Goal: Task Accomplishment & Management: Manage account settings

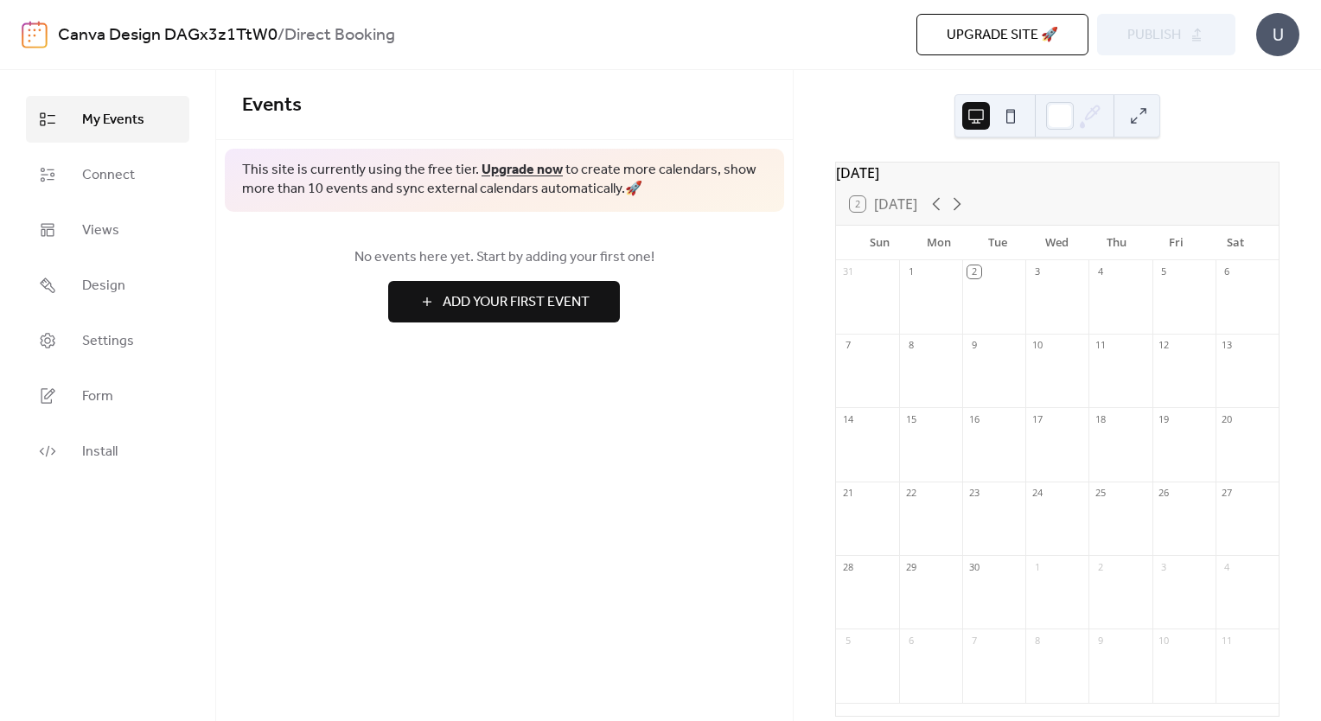
click at [99, 283] on span "Design" at bounding box center [103, 286] width 43 height 21
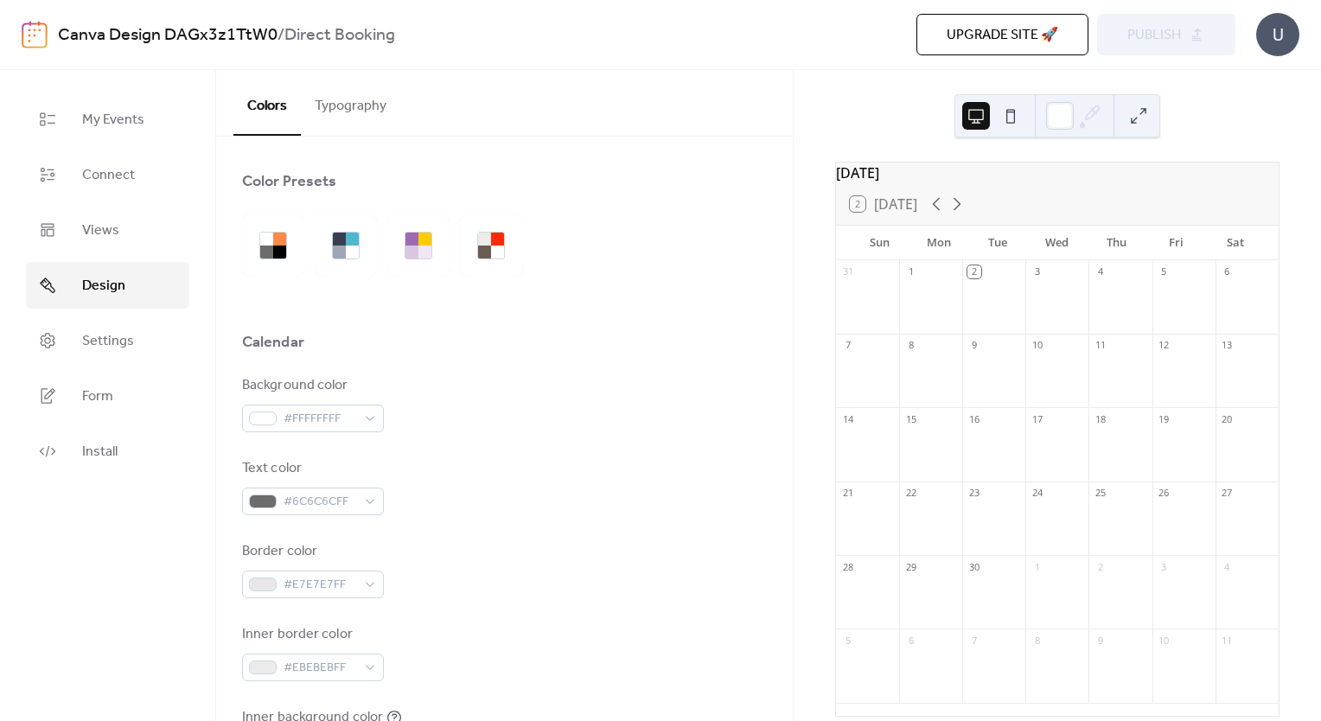
click at [111, 348] on span "Settings" at bounding box center [108, 341] width 52 height 21
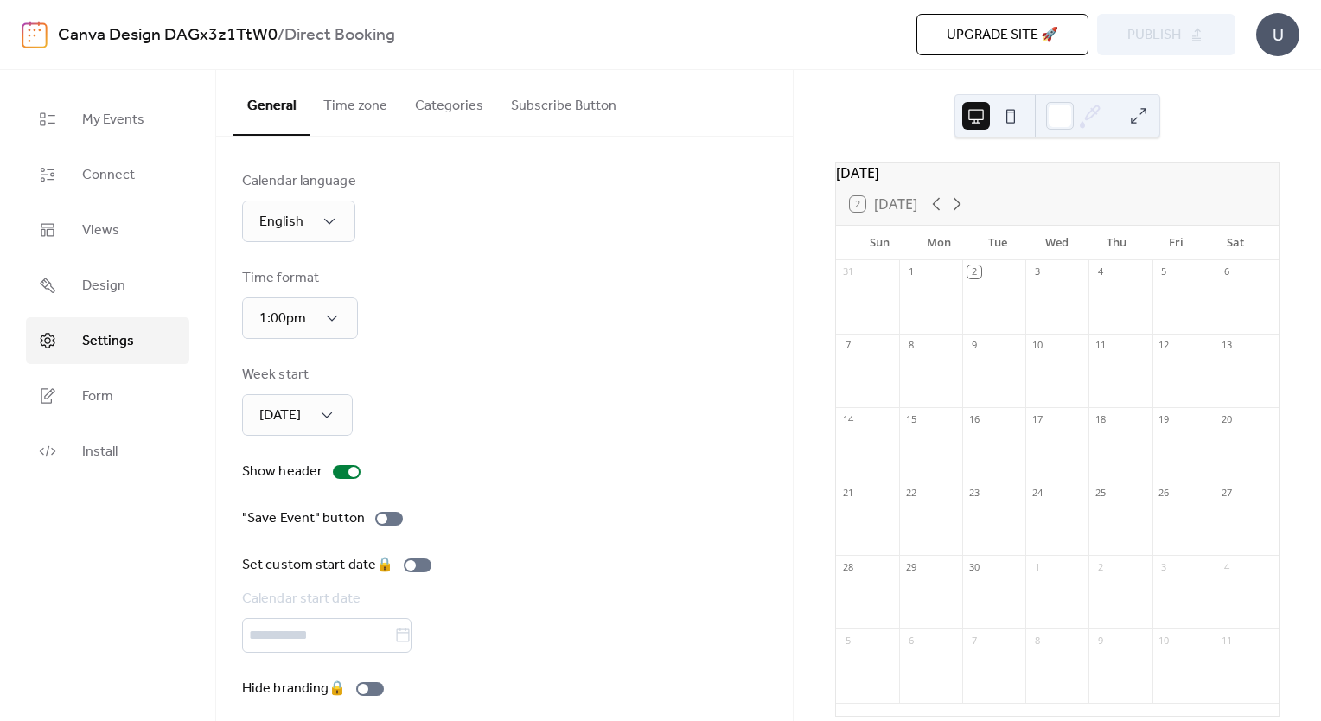
scroll to position [11, 0]
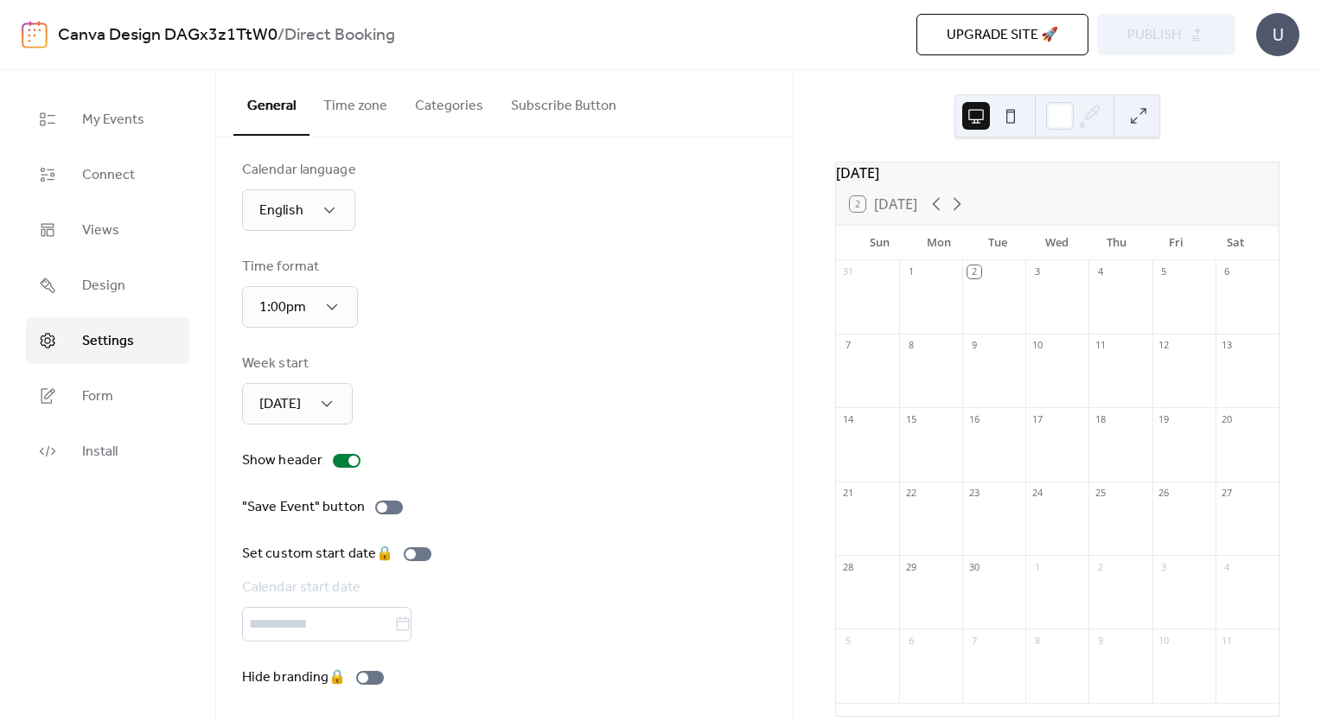
click at [119, 386] on link "Form" at bounding box center [107, 396] width 163 height 47
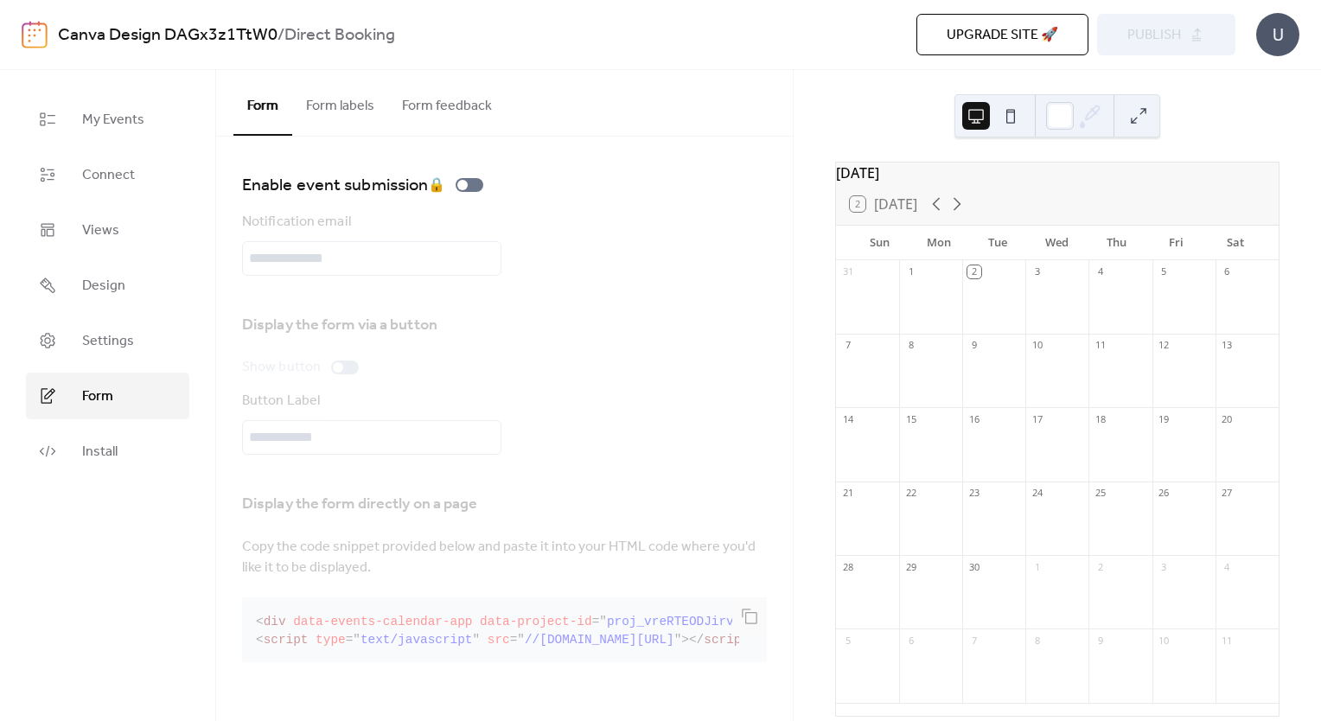
click at [99, 458] on span "Install" at bounding box center [99, 452] width 35 height 21
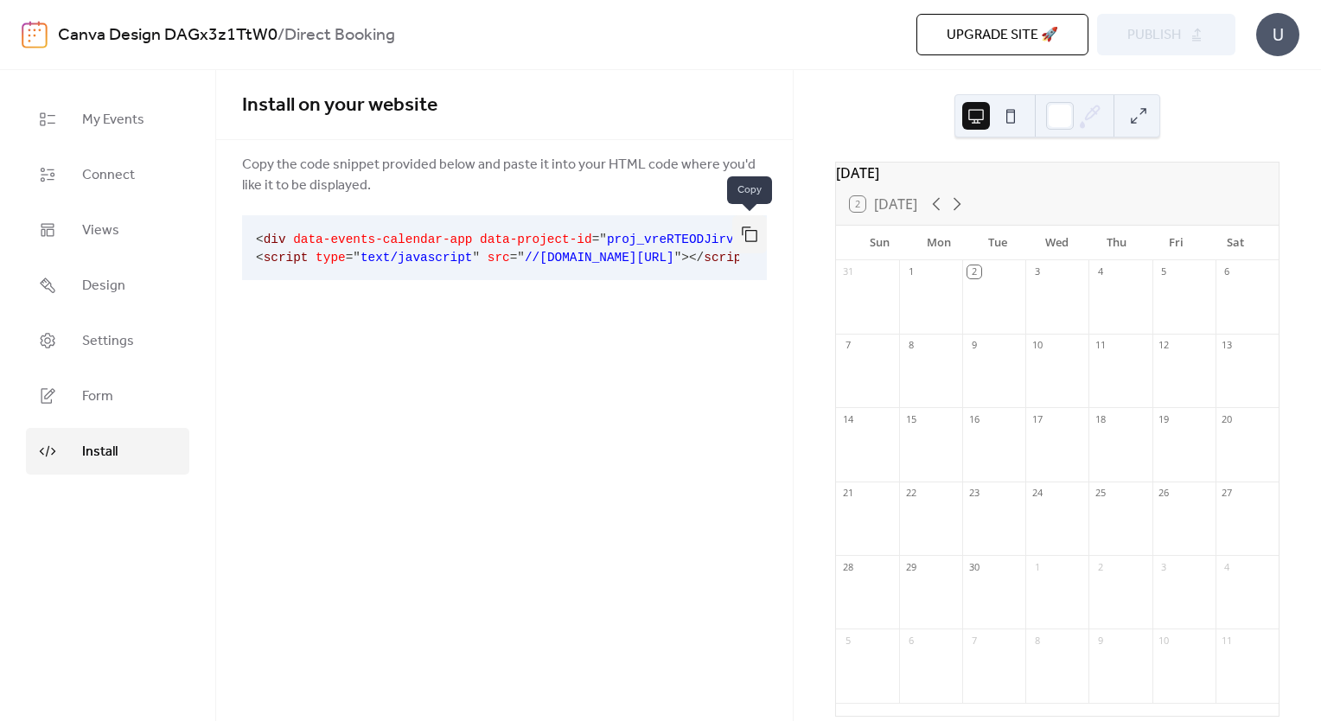
click at [747, 240] on button "button" at bounding box center [750, 234] width 35 height 38
drag, startPoint x: 602, startPoint y: 379, endPoint x: 596, endPoint y: 369, distance: 11.3
click at [598, 374] on div "Install on your website Copy the code snippet provided below and paste it into …" at bounding box center [504, 395] width 577 height 651
click at [86, 125] on span "My Events" at bounding box center [113, 120] width 62 height 21
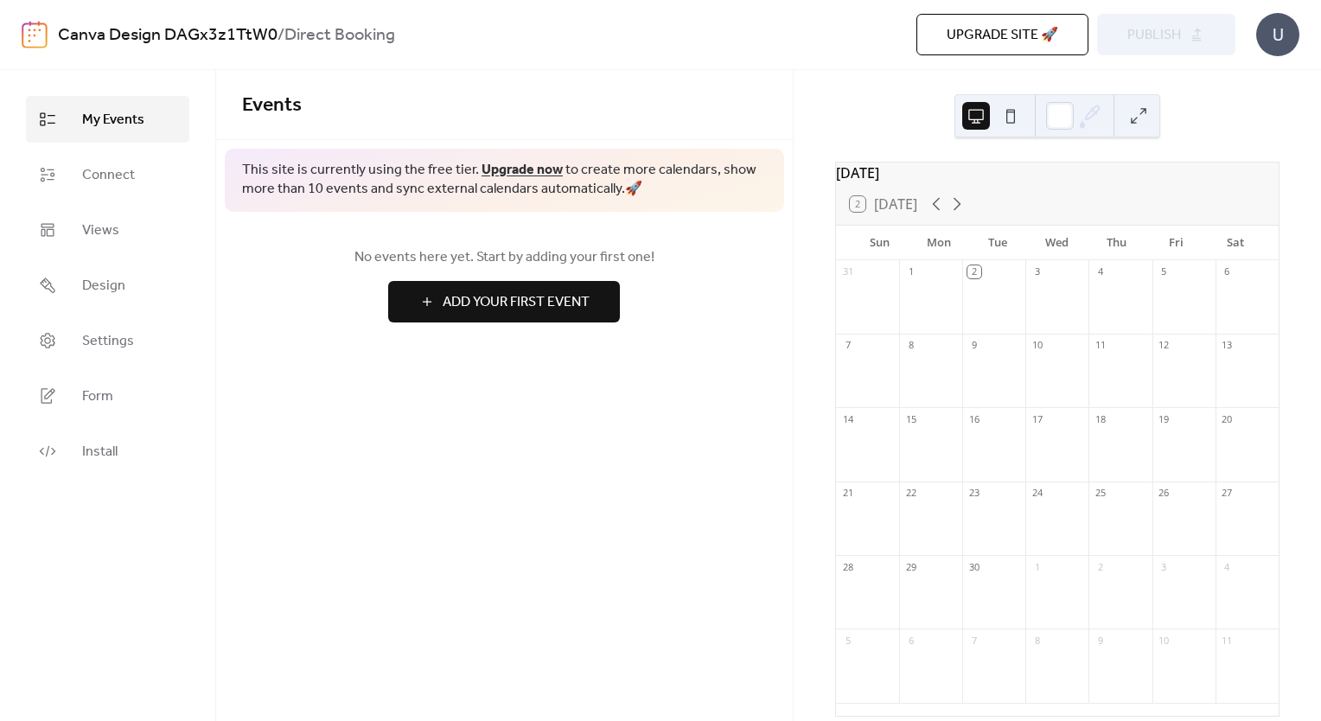
click at [1011, 42] on span "Upgrade site 🚀" at bounding box center [1003, 35] width 112 height 21
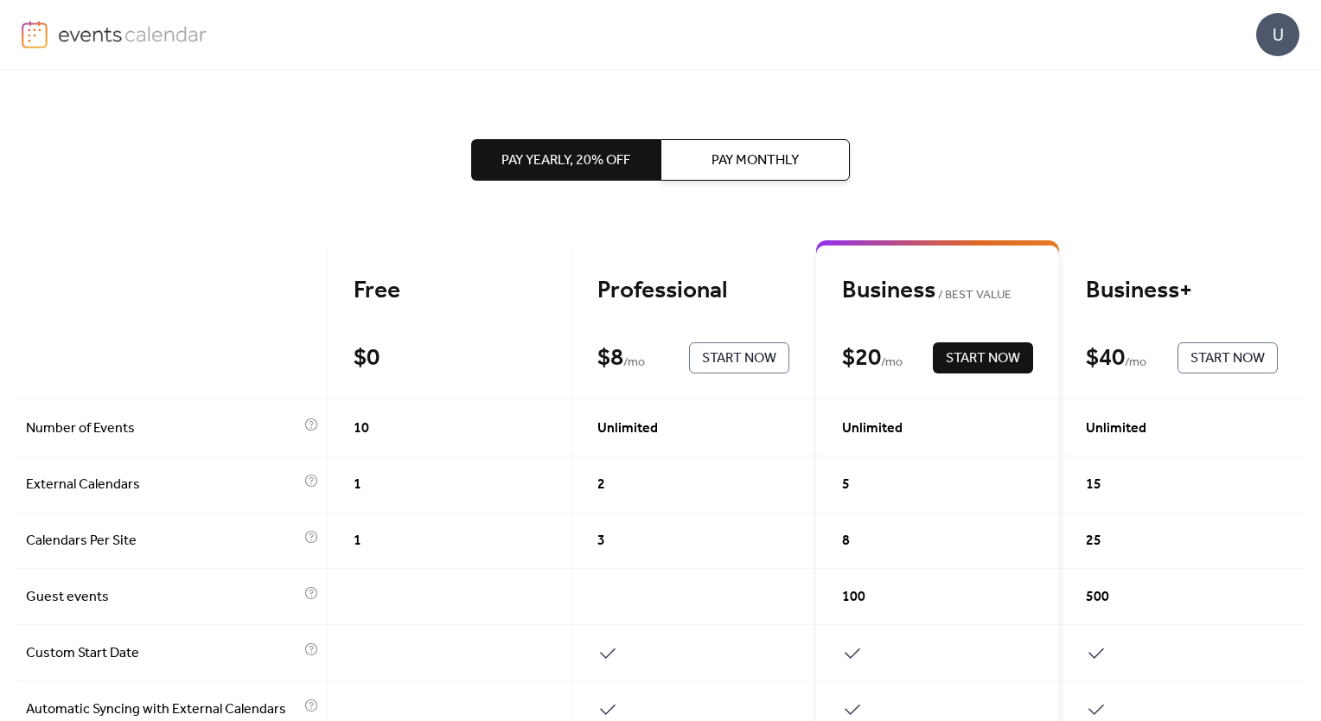
click at [415, 316] on div "Free $ 0 Start Now" at bounding box center [450, 325] width 245 height 150
click at [412, 299] on div "Free" at bounding box center [450, 291] width 192 height 30
drag, startPoint x: 412, startPoint y: 297, endPoint x: 457, endPoint y: 253, distance: 62.4
click at [412, 296] on div "Free" at bounding box center [450, 291] width 192 height 30
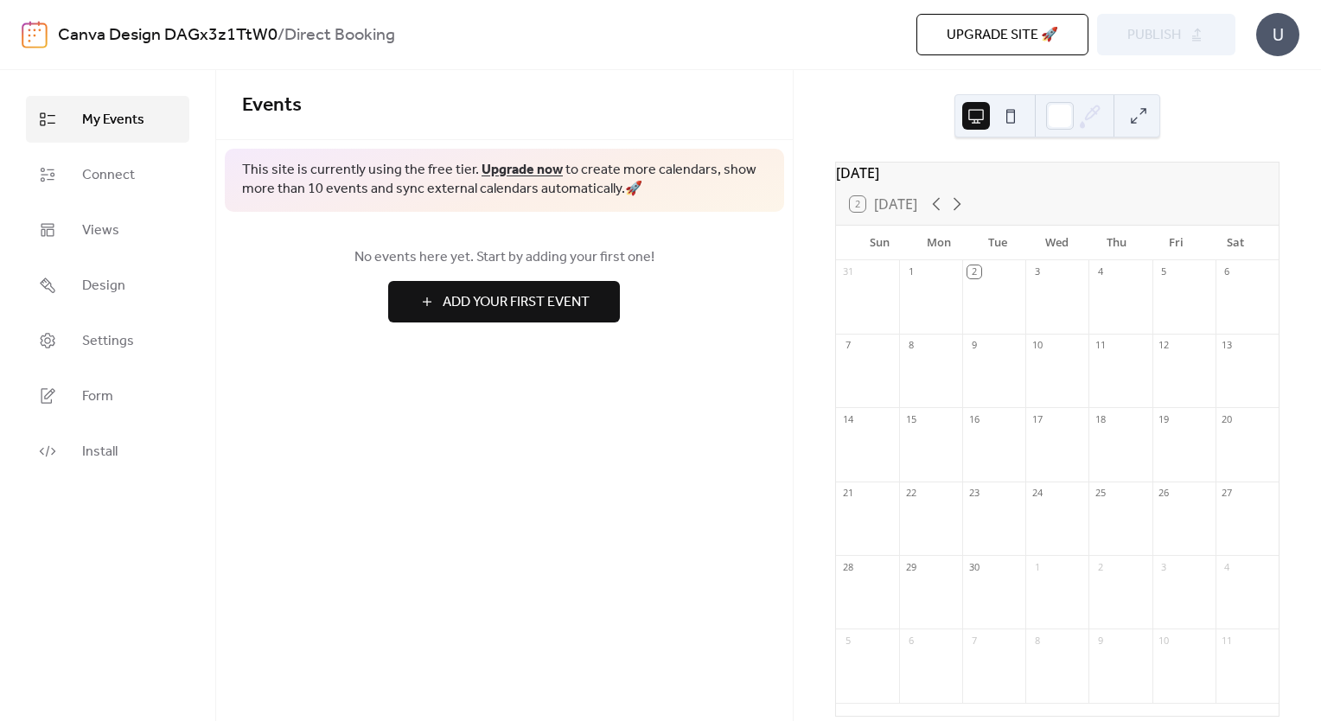
click at [1138, 213] on div "2 [DATE]" at bounding box center [1057, 204] width 443 height 42
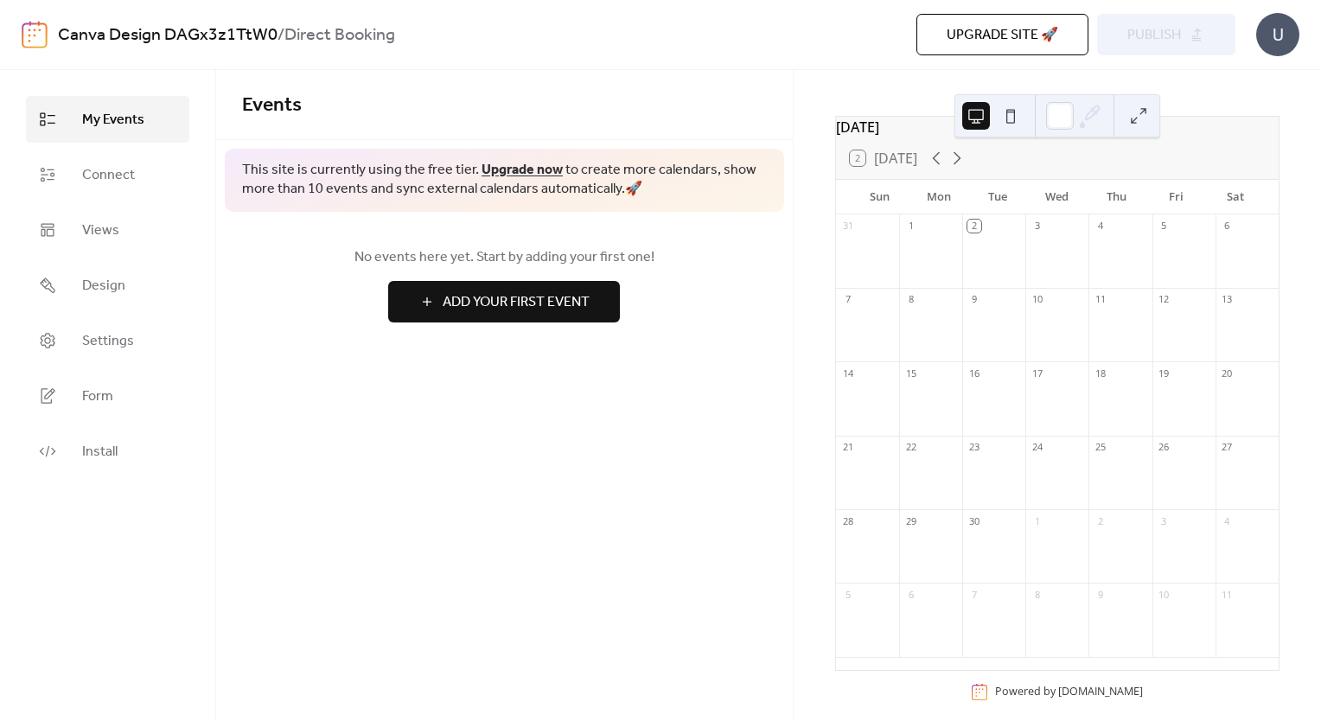
scroll to position [71, 0]
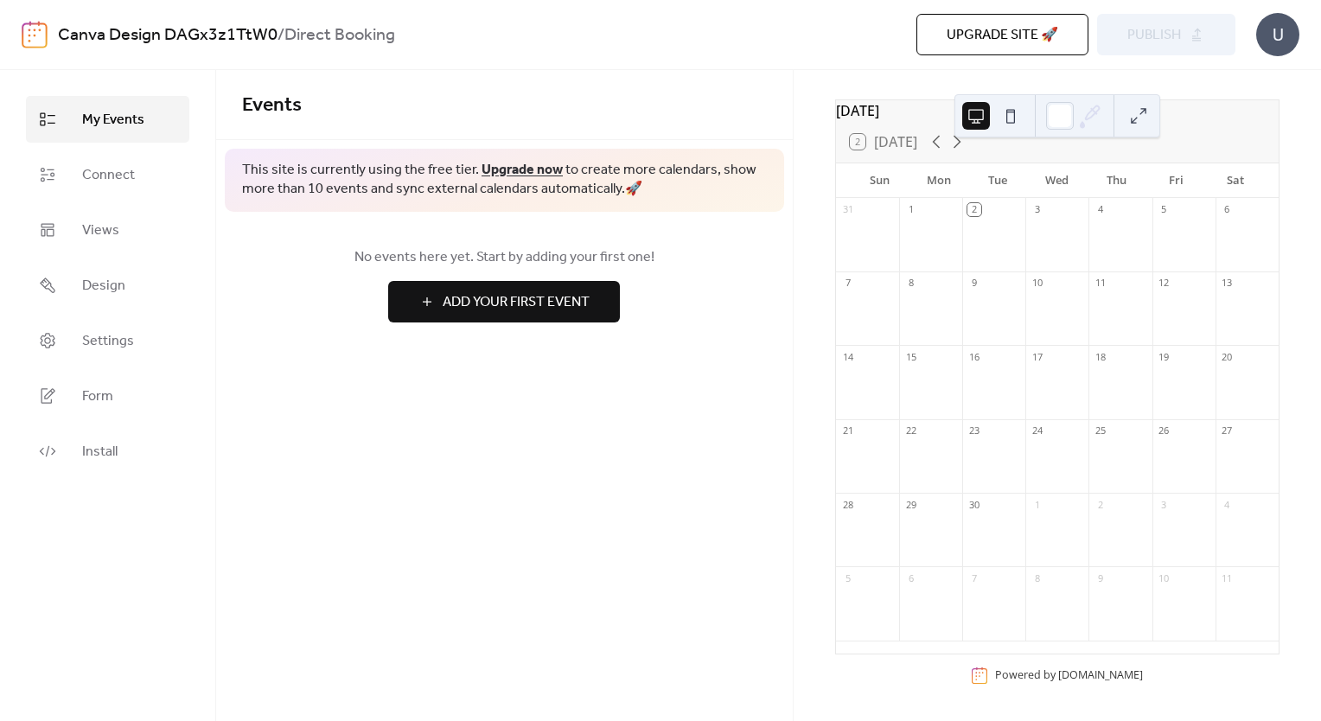
click at [106, 344] on span "Settings" at bounding box center [108, 341] width 52 height 21
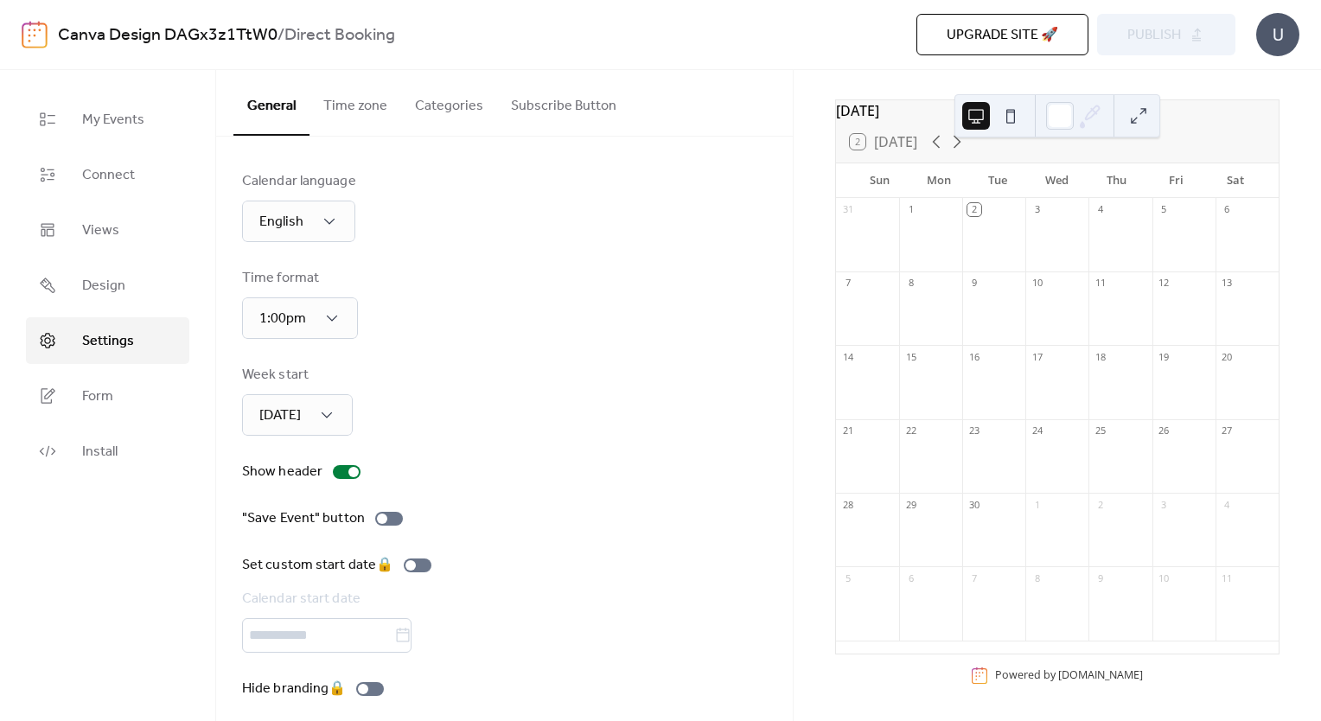
drag, startPoint x: 83, startPoint y: 278, endPoint x: 105, endPoint y: 240, distance: 43.8
click at [84, 278] on span "Design" at bounding box center [103, 286] width 43 height 21
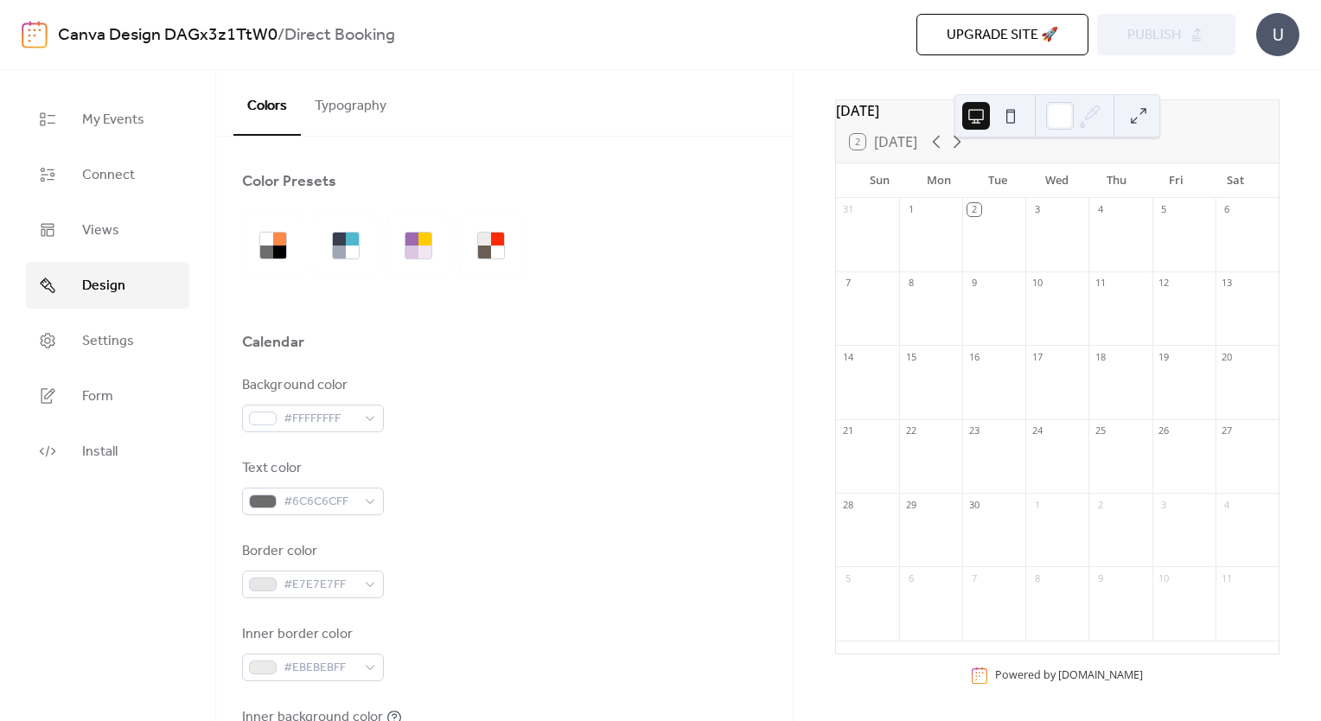
click at [105, 238] on span "Views" at bounding box center [100, 231] width 37 height 21
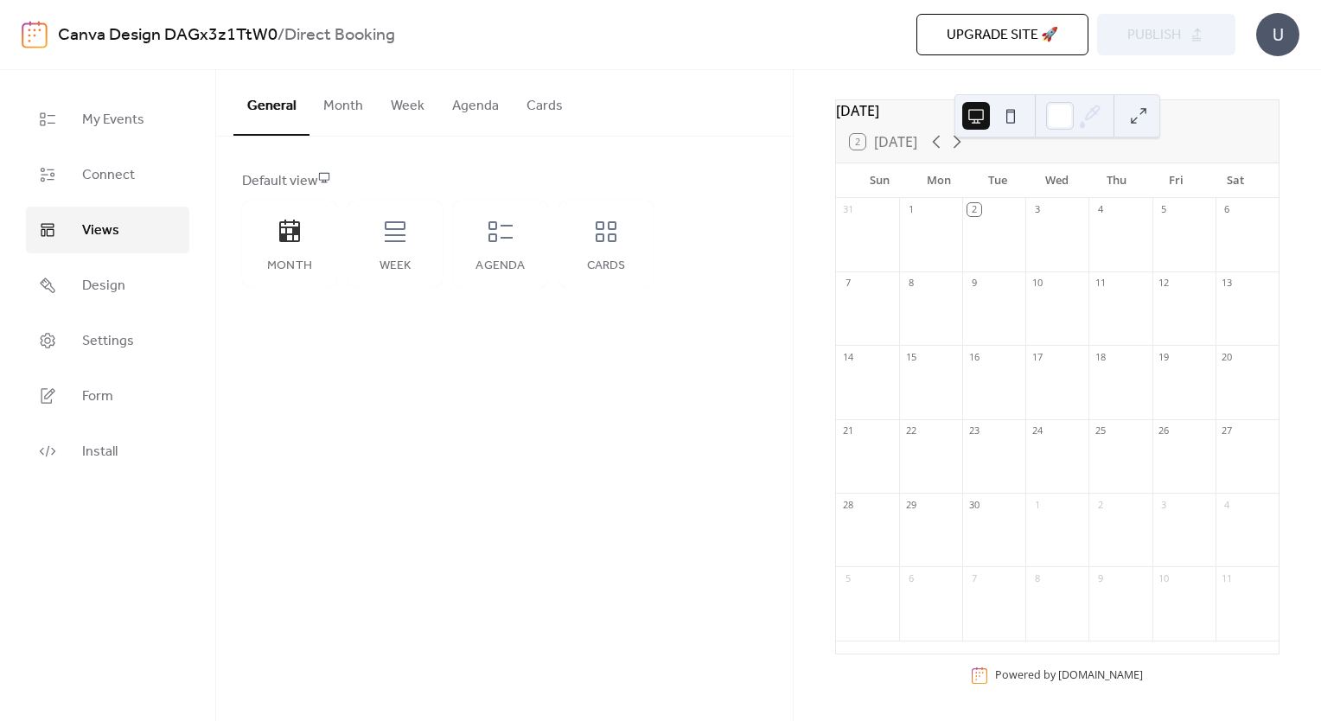
click at [115, 195] on link "Connect" at bounding box center [107, 174] width 163 height 47
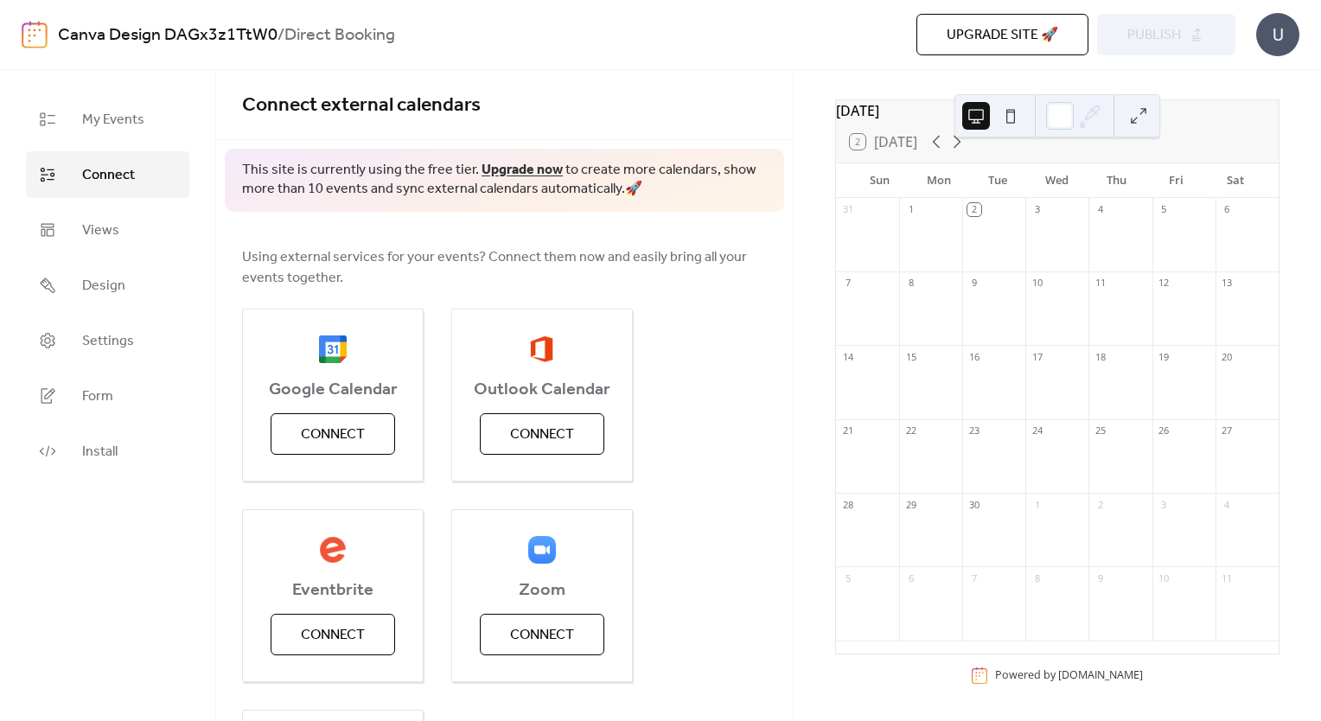
click at [340, 438] on span "Connect" at bounding box center [333, 435] width 64 height 21
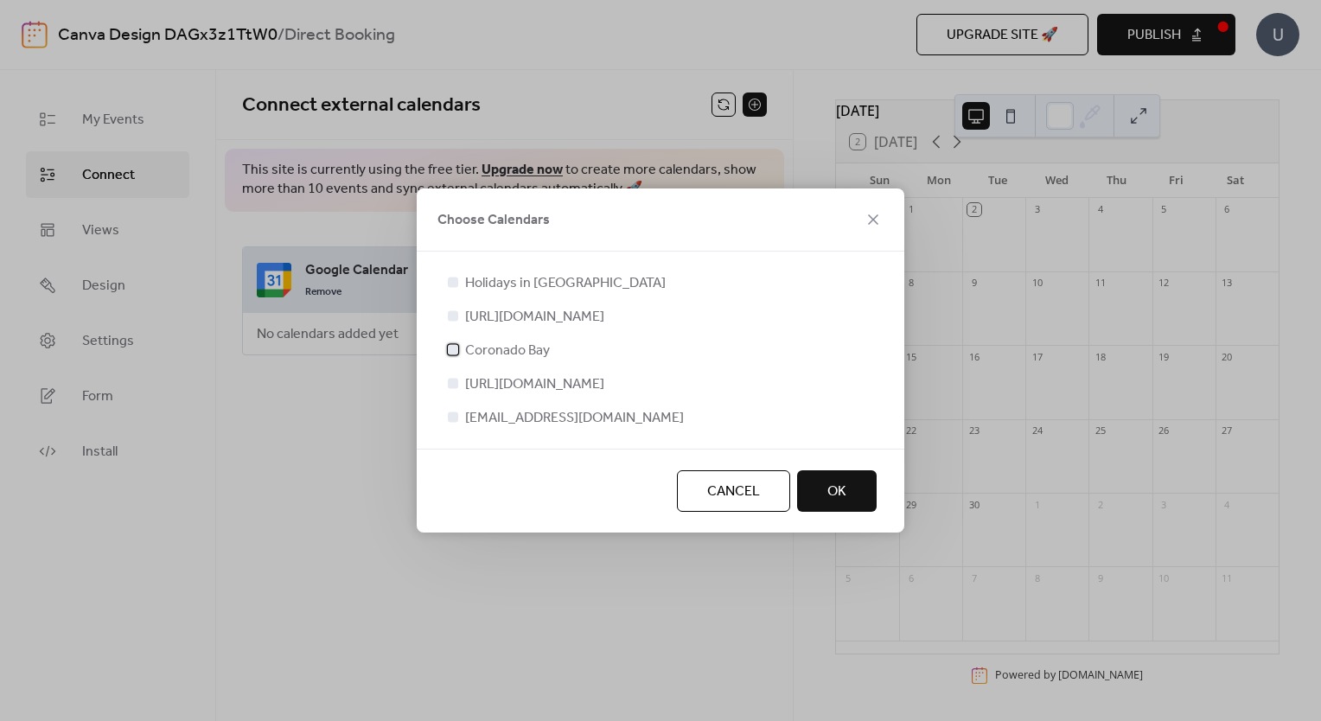
click at [451, 345] on div at bounding box center [453, 349] width 17 height 17
click at [449, 387] on div at bounding box center [453, 383] width 10 height 10
click at [451, 389] on div at bounding box center [453, 382] width 17 height 17
click at [455, 379] on div at bounding box center [453, 383] width 10 height 10
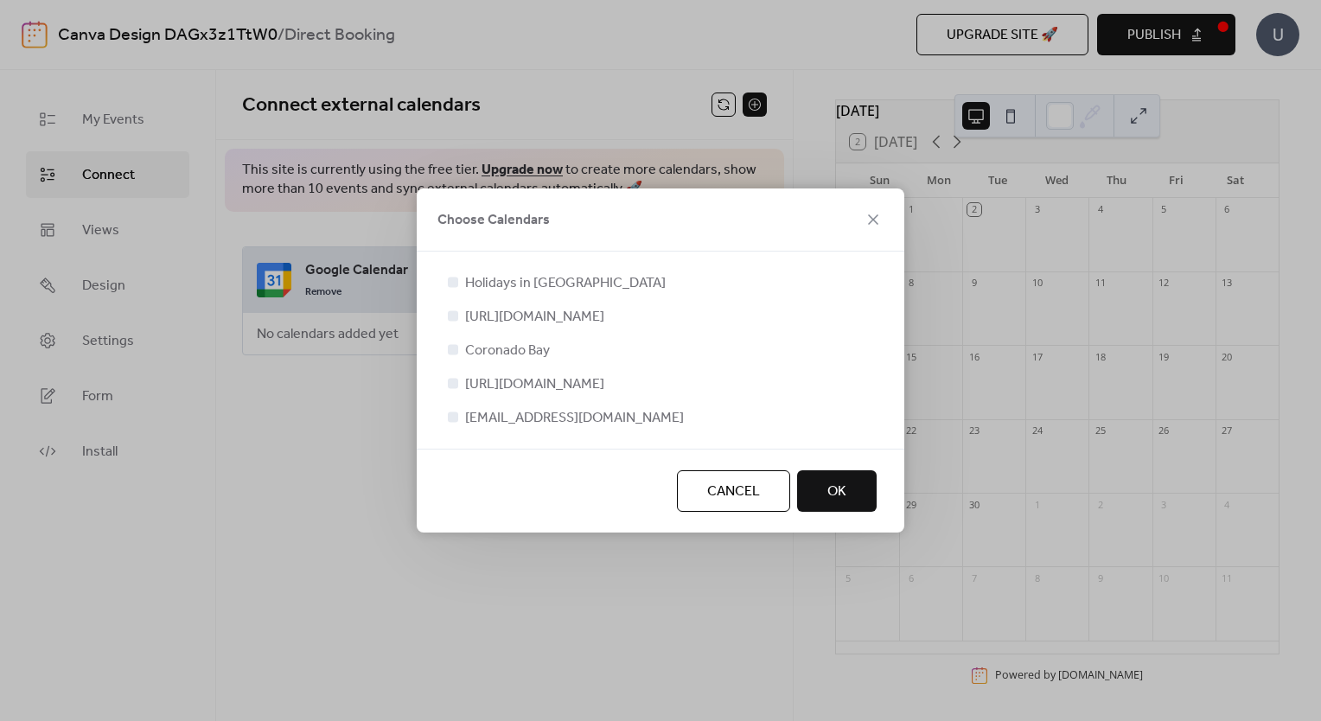
click at [455, 422] on div at bounding box center [453, 417] width 10 height 10
click at [447, 344] on div at bounding box center [453, 349] width 17 height 17
click at [452, 428] on label "[EMAIL_ADDRESS][DOMAIN_NAME]" at bounding box center [565, 417] width 240 height 21
click at [456, 278] on div at bounding box center [453, 281] width 17 height 17
click at [454, 277] on div at bounding box center [453, 282] width 10 height 10
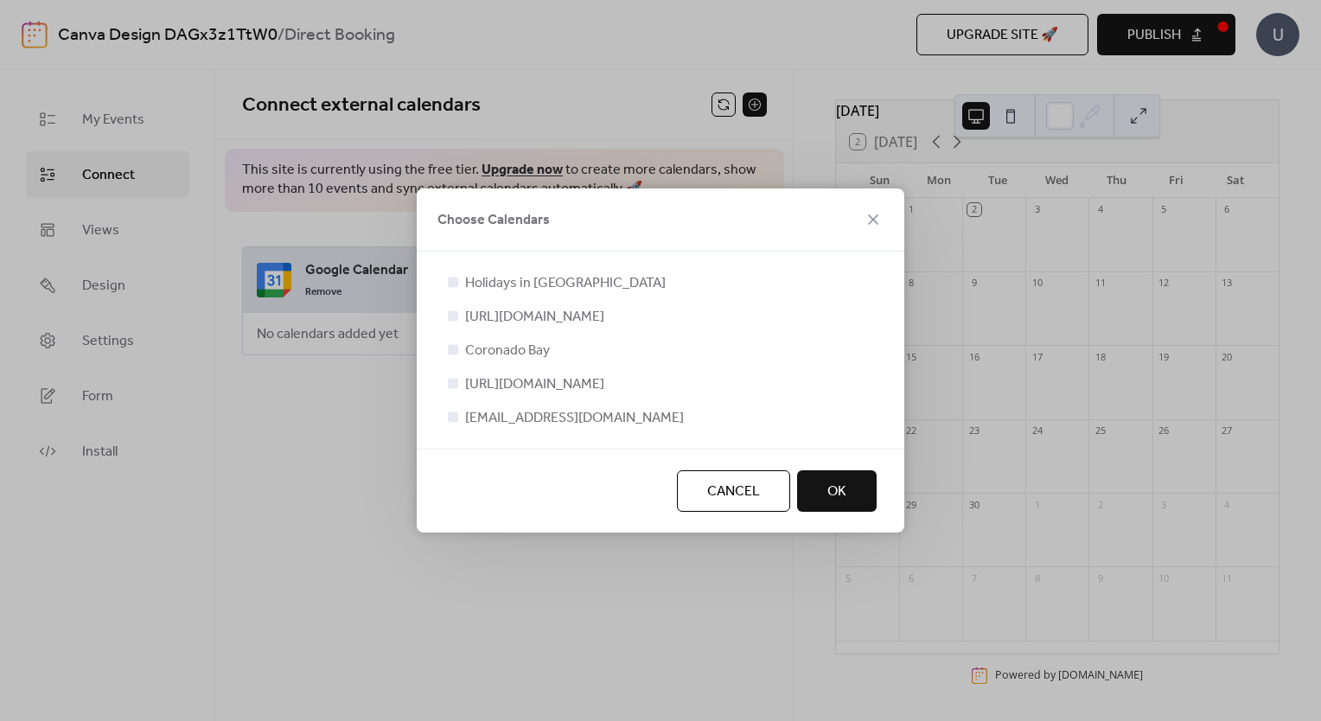
click at [455, 311] on div at bounding box center [453, 315] width 17 height 17
click at [455, 310] on div at bounding box center [453, 315] width 10 height 10
click at [450, 344] on div at bounding box center [453, 349] width 10 height 10
click at [453, 344] on div at bounding box center [453, 349] width 10 height 10
click at [448, 389] on div at bounding box center [453, 382] width 17 height 17
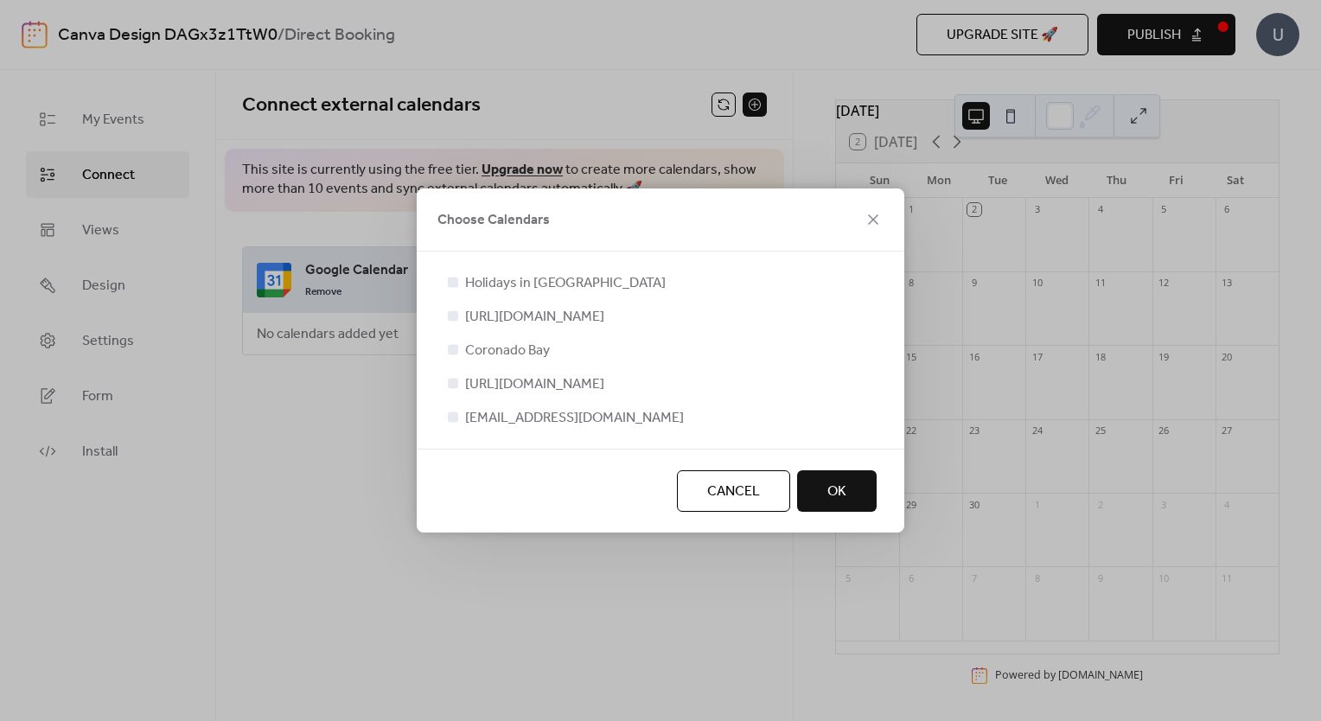
click at [831, 502] on span "OK" at bounding box center [837, 492] width 19 height 21
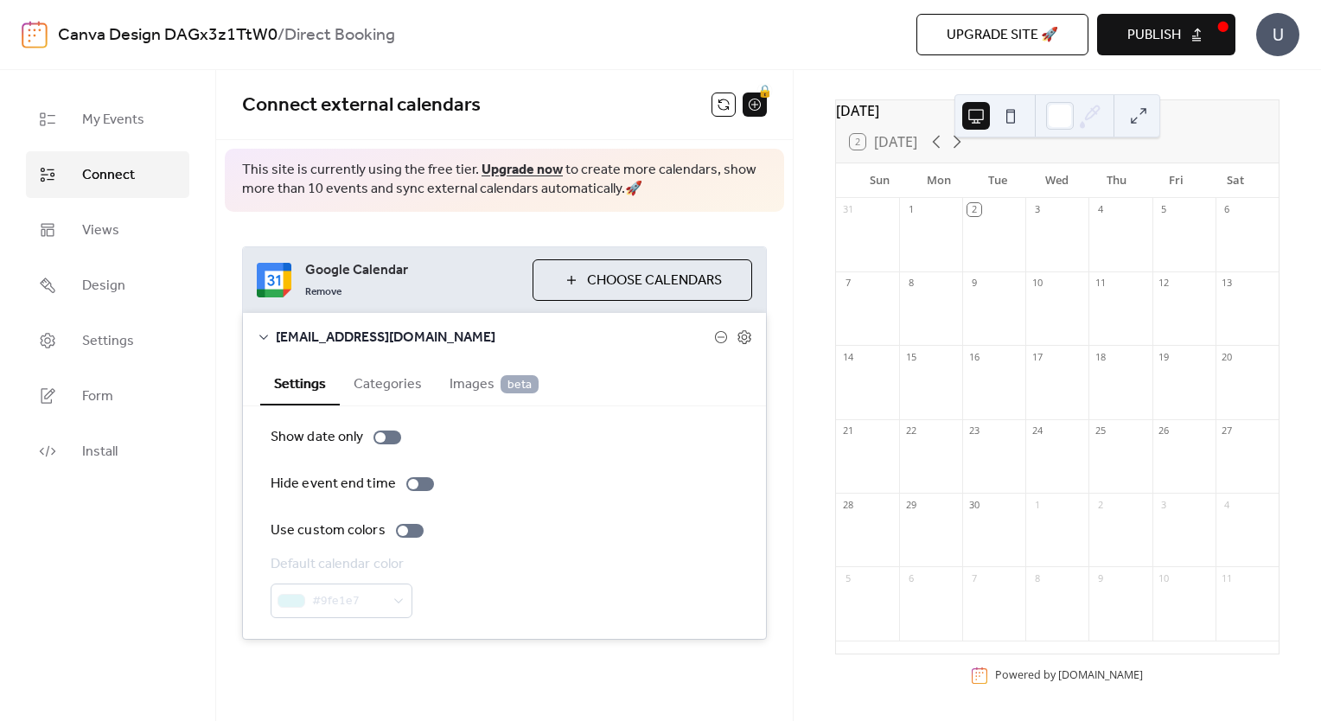
click at [1169, 41] on span "Publish" at bounding box center [1155, 35] width 54 height 21
click at [419, 564] on div "Default calendar color #9fe1e7" at bounding box center [505, 586] width 468 height 64
click at [751, 335] on icon at bounding box center [744, 337] width 13 height 14
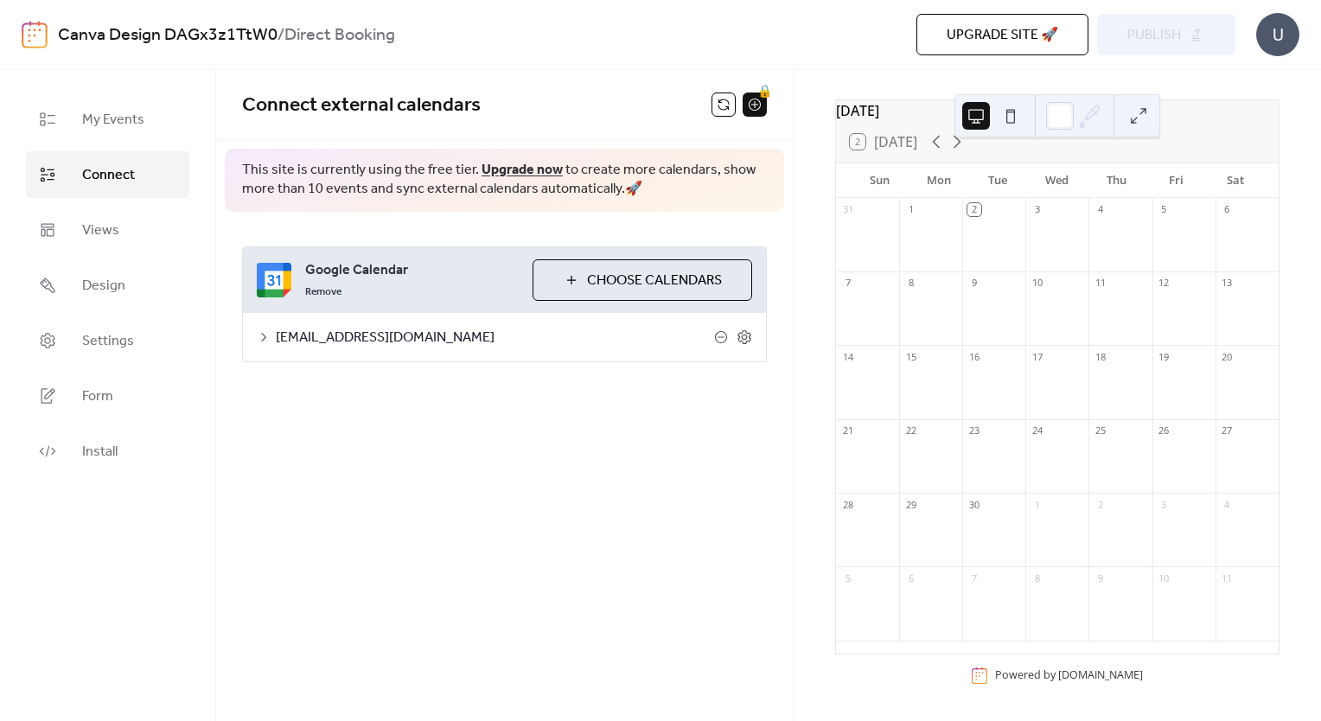
click at [750, 335] on icon at bounding box center [744, 337] width 13 height 14
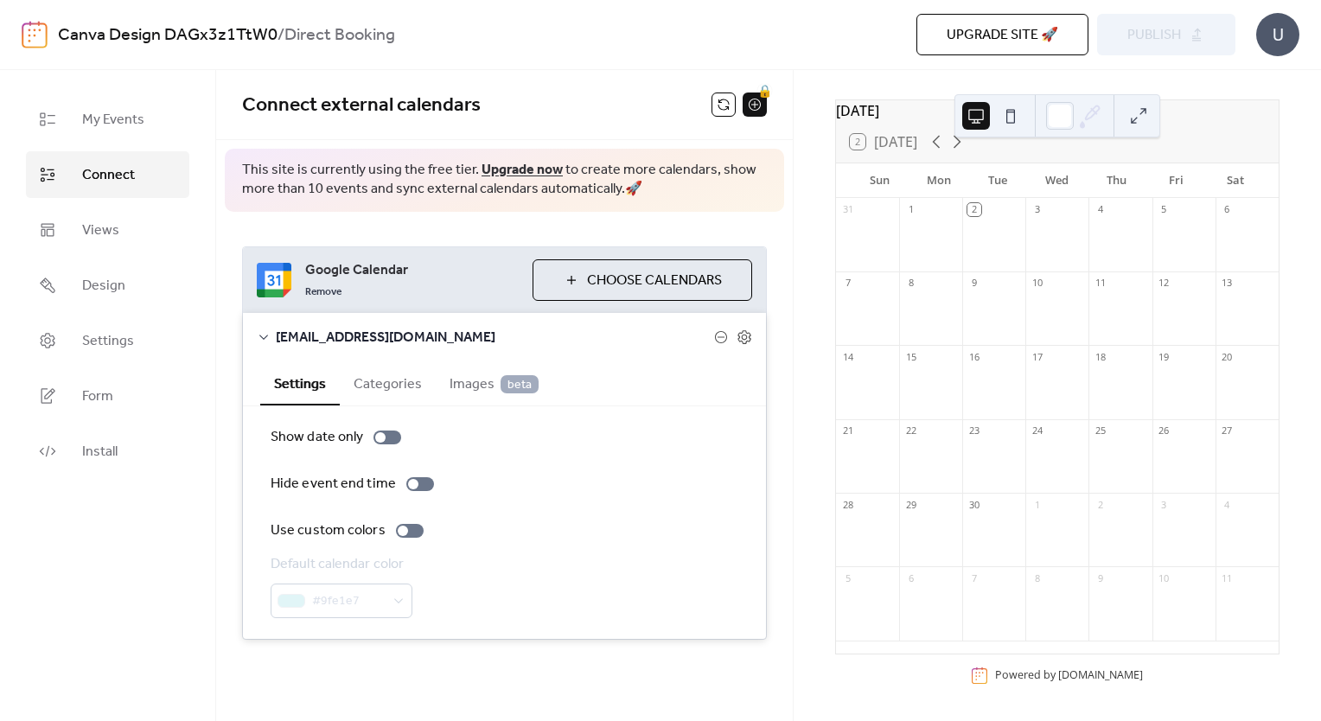
click at [713, 285] on span "Choose Calendars" at bounding box center [654, 281] width 135 height 21
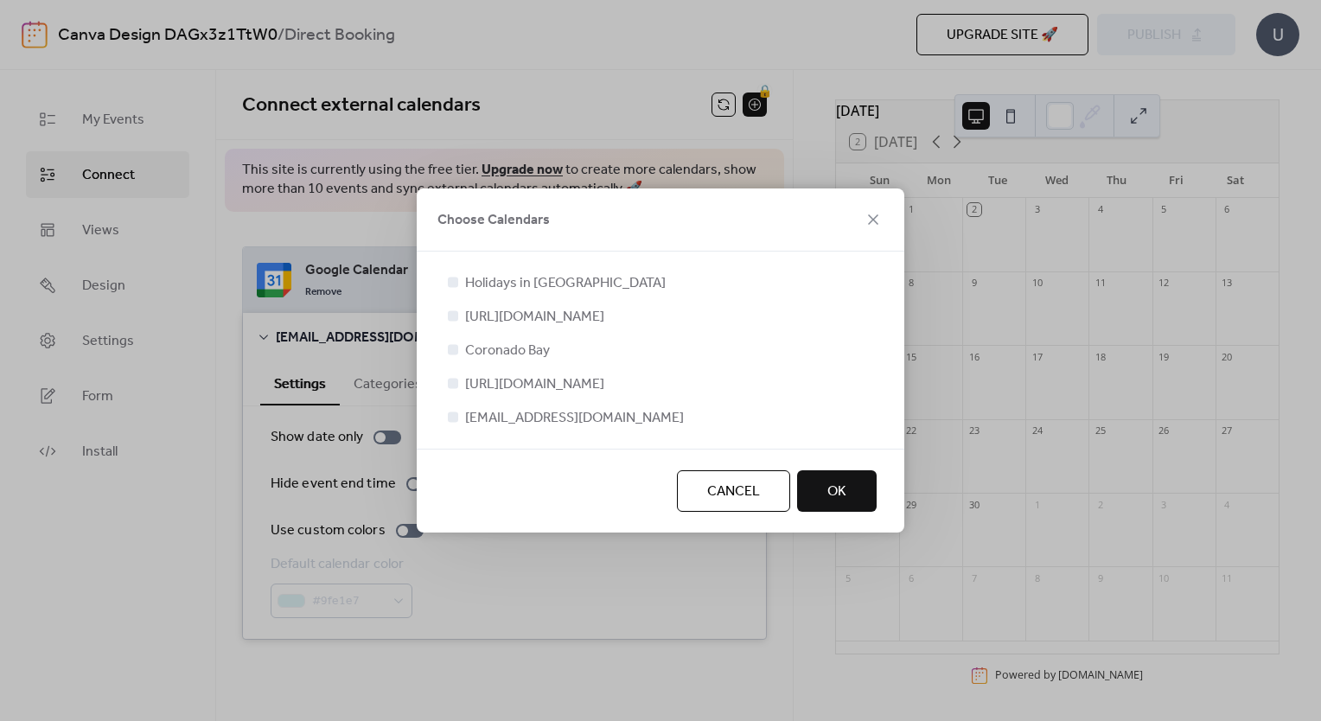
click at [521, 387] on span "[URL][DOMAIN_NAME]" at bounding box center [534, 384] width 139 height 21
click at [459, 387] on div at bounding box center [453, 382] width 17 height 17
click at [452, 382] on div at bounding box center [453, 383] width 10 height 10
drag, startPoint x: 467, startPoint y: 465, endPoint x: 489, endPoint y: 459, distance: 22.5
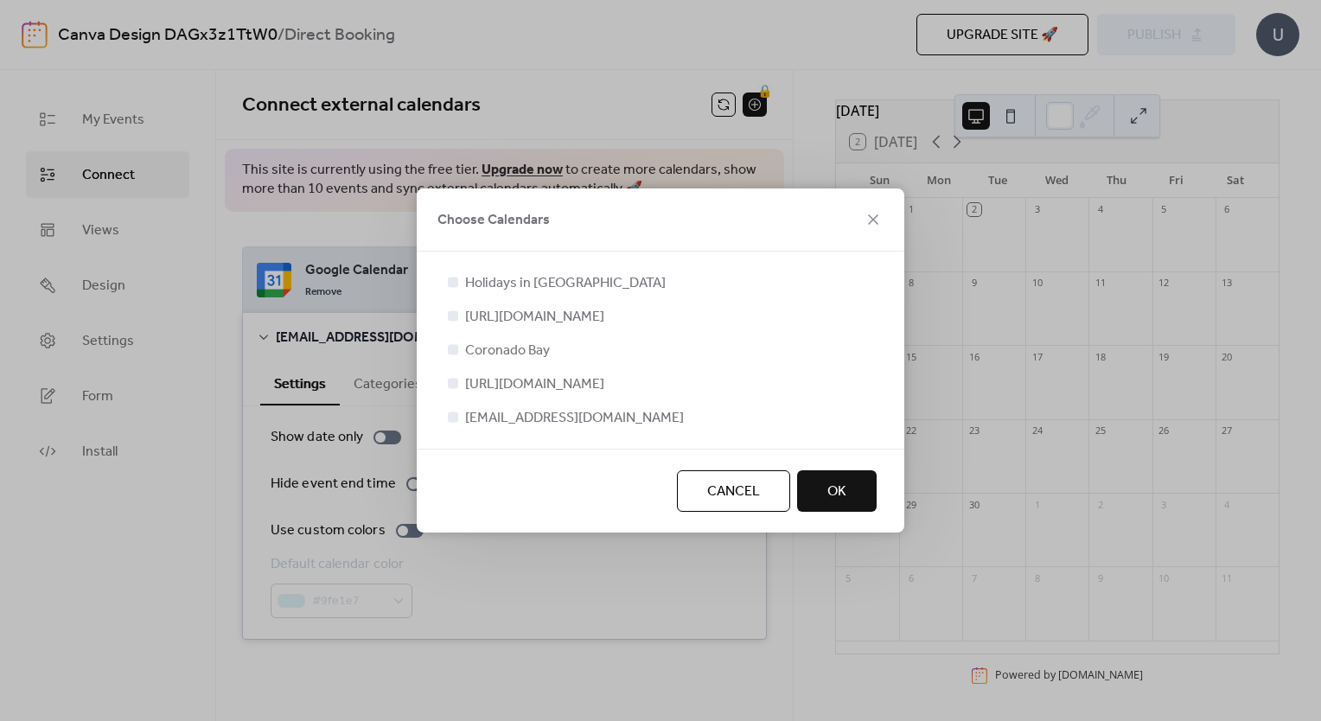
click at [475, 464] on div "Cancel OK" at bounding box center [661, 491] width 488 height 84
click at [824, 506] on button "OK" at bounding box center [837, 491] width 80 height 42
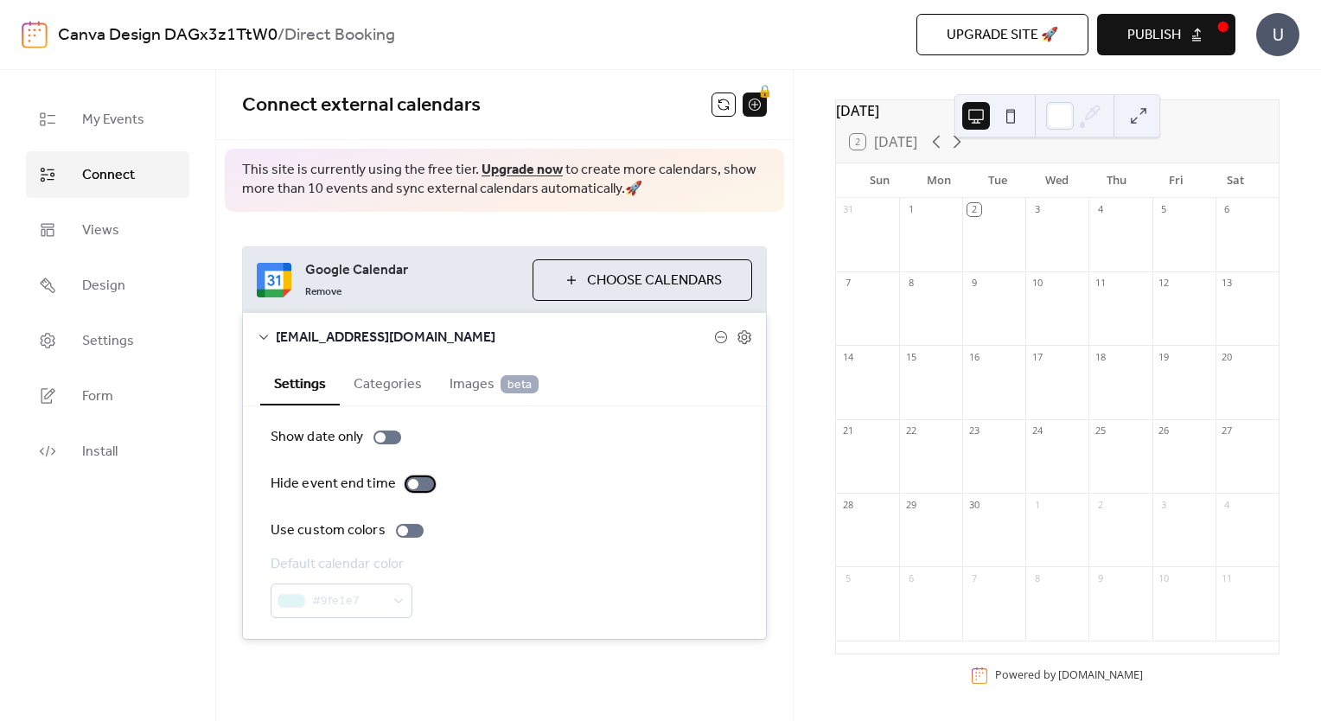
click at [408, 483] on div at bounding box center [413, 484] width 10 height 10
click at [408, 481] on div at bounding box center [420, 484] width 28 height 14
click at [398, 381] on button "Categories" at bounding box center [388, 382] width 96 height 42
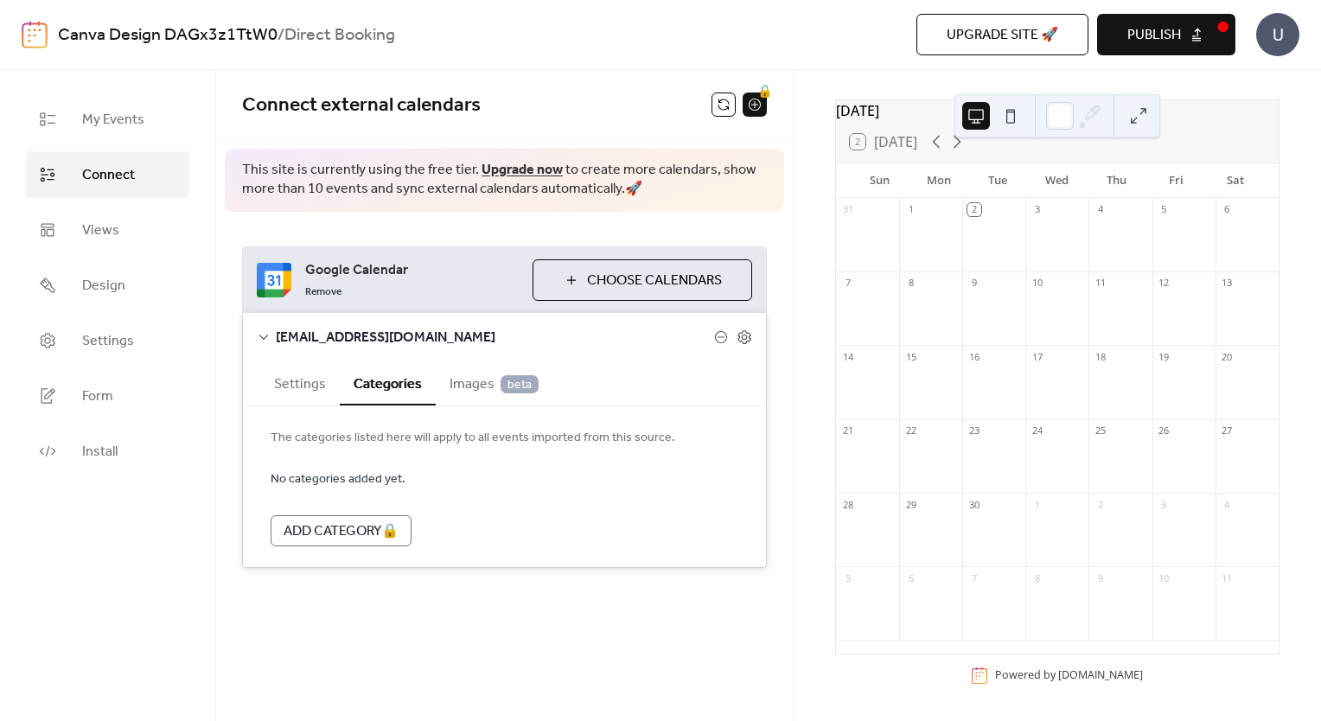
click at [369, 528] on div "Add Category 🔒" at bounding box center [341, 530] width 141 height 31
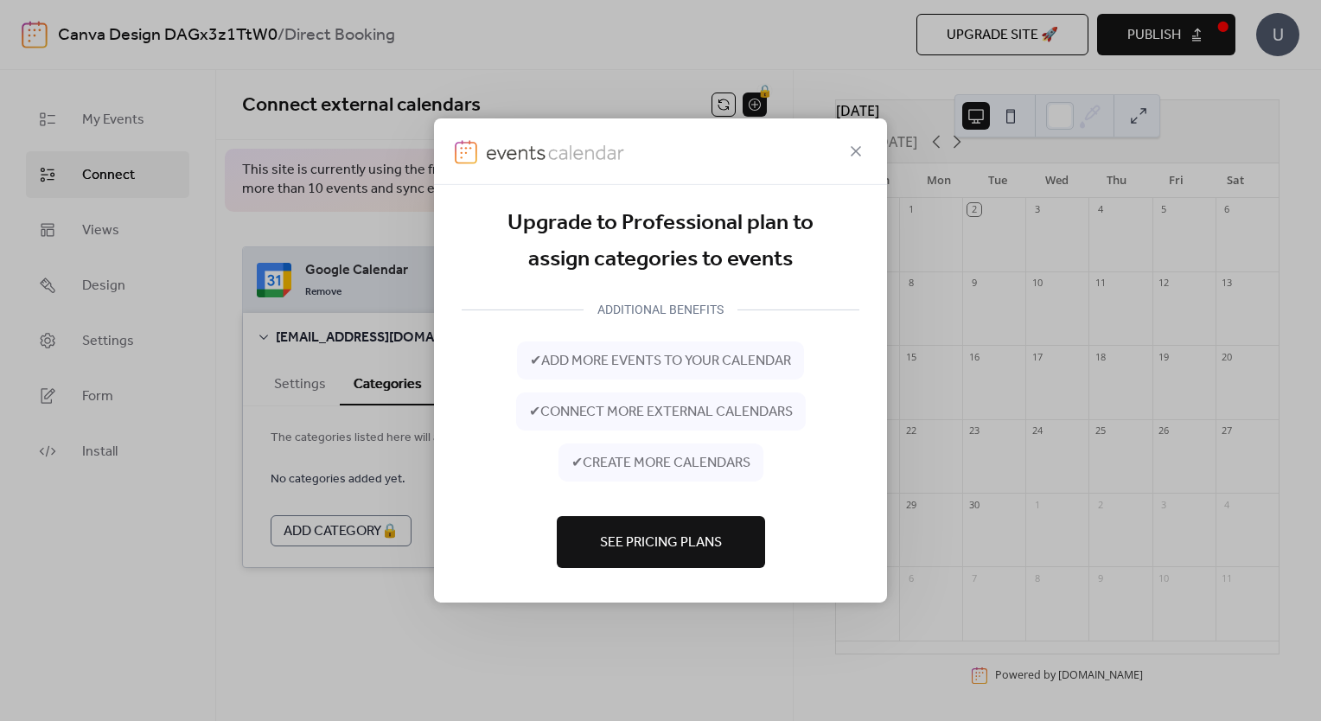
click at [641, 544] on span "See Pricing Plans" at bounding box center [661, 543] width 122 height 21
